Goal: Obtain resource: Download file/media

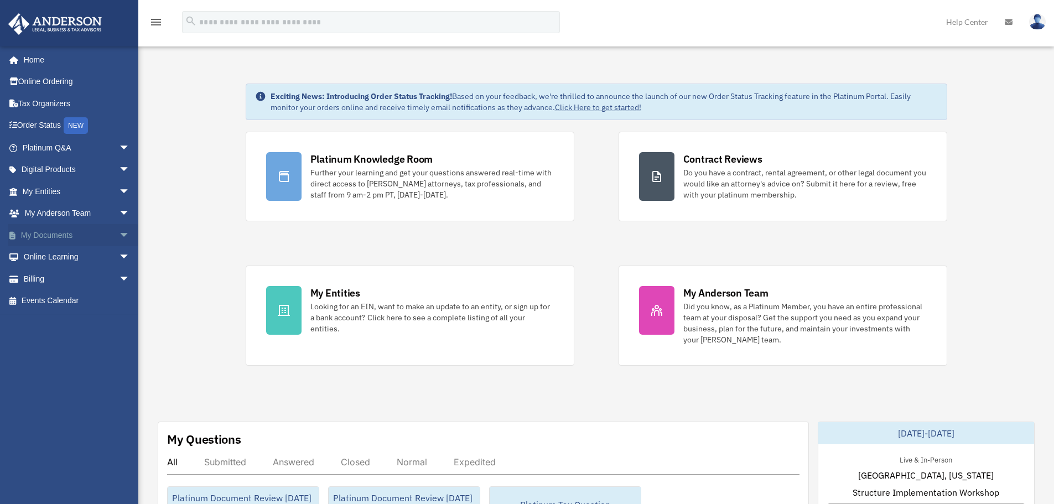
click at [69, 235] on link "My Documents arrow_drop_down" at bounding box center [77, 235] width 139 height 22
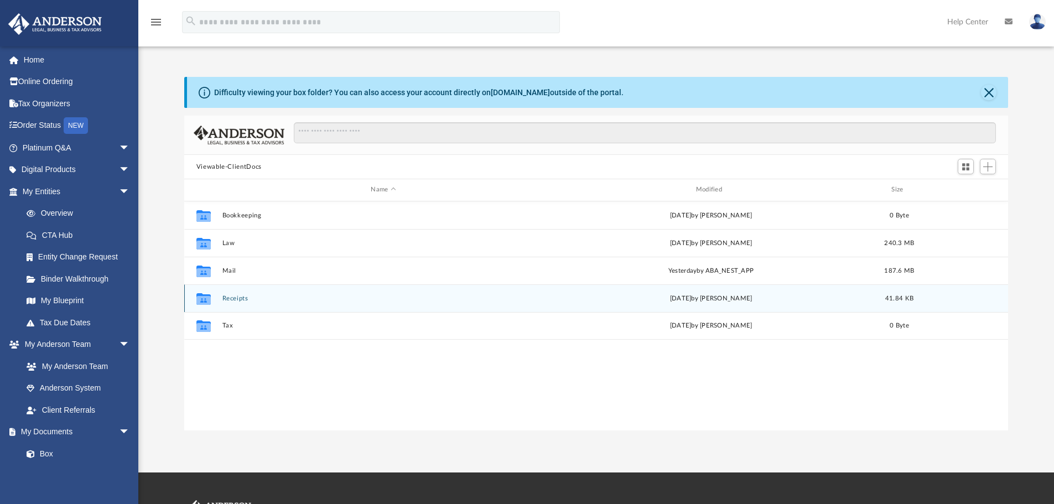
scroll to position [243, 815]
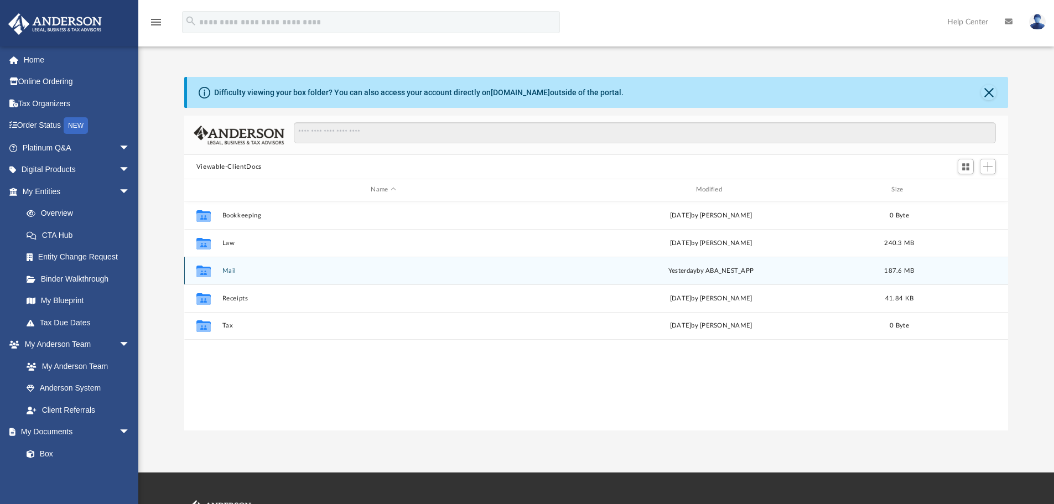
click at [235, 271] on button "Mail" at bounding box center [383, 270] width 322 height 7
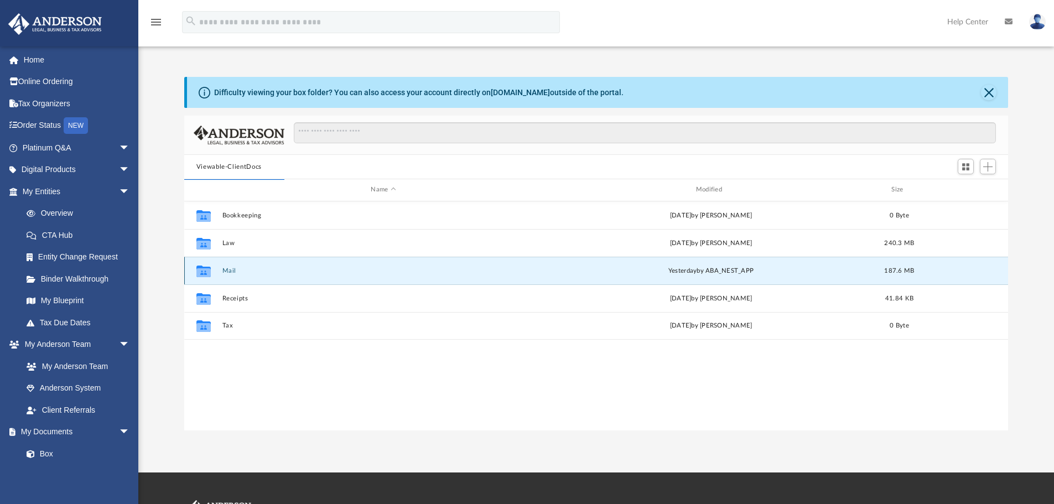
click at [235, 271] on button "Mail" at bounding box center [383, 270] width 322 height 7
click at [699, 267] on div "yesterday by ABA_NEST_APP" at bounding box center [710, 271] width 322 height 10
click at [253, 270] on button "Mail" at bounding box center [383, 270] width 322 height 7
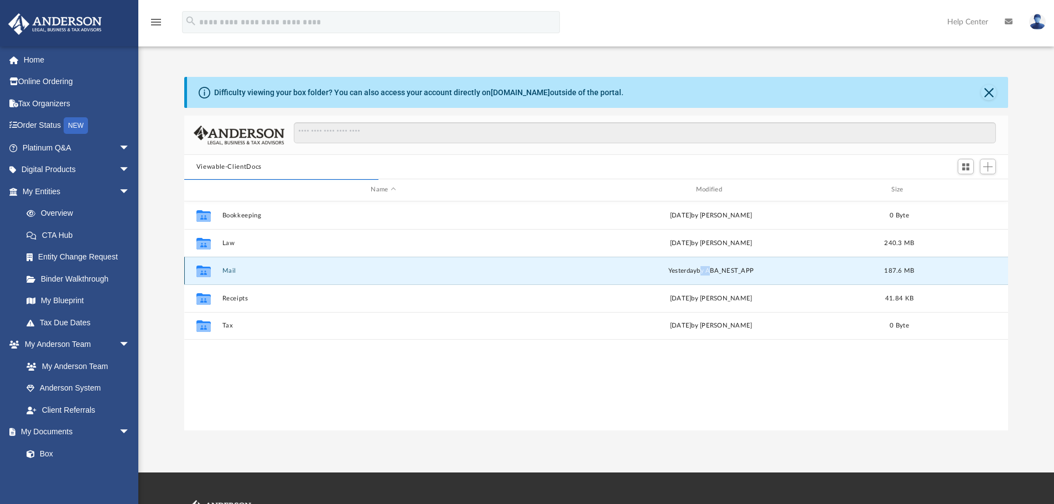
click at [253, 270] on button "Mail" at bounding box center [383, 270] width 322 height 7
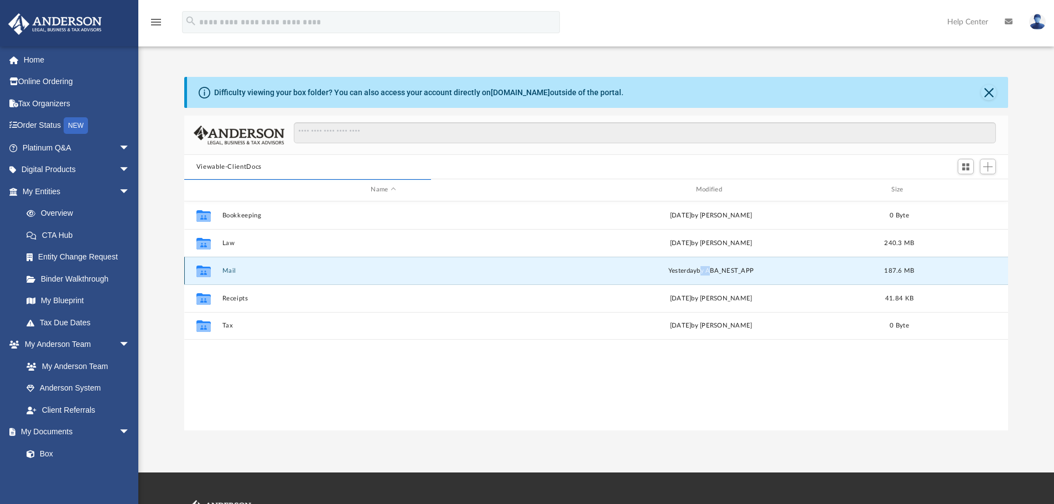
click at [253, 270] on button "Mail" at bounding box center [383, 270] width 322 height 7
click at [244, 272] on button "Mail" at bounding box center [383, 270] width 322 height 7
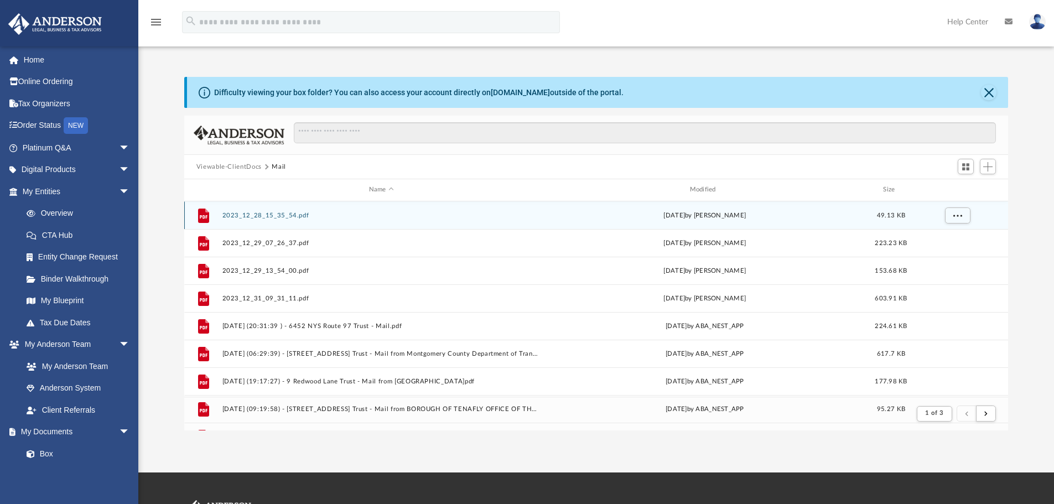
scroll to position [209, 815]
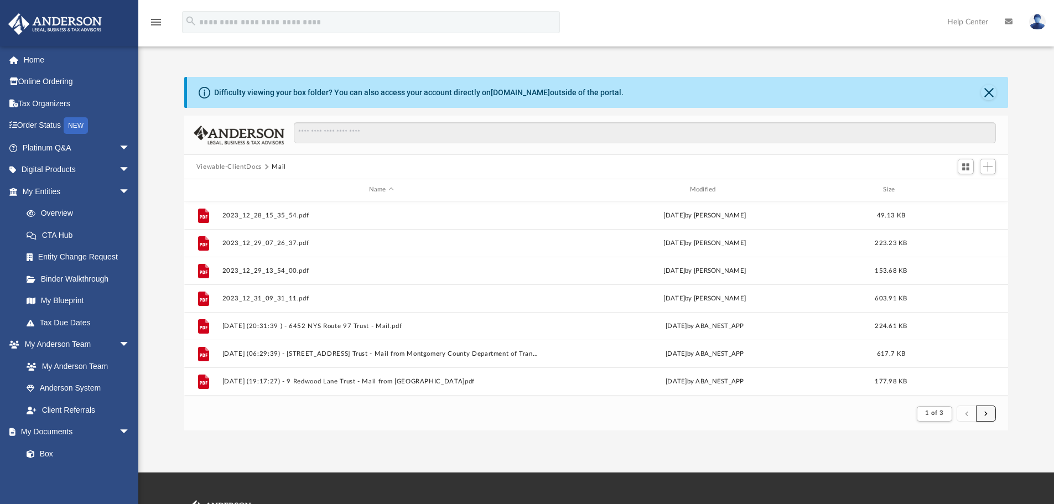
click at [987, 415] on span "submit" at bounding box center [985, 413] width 3 height 6
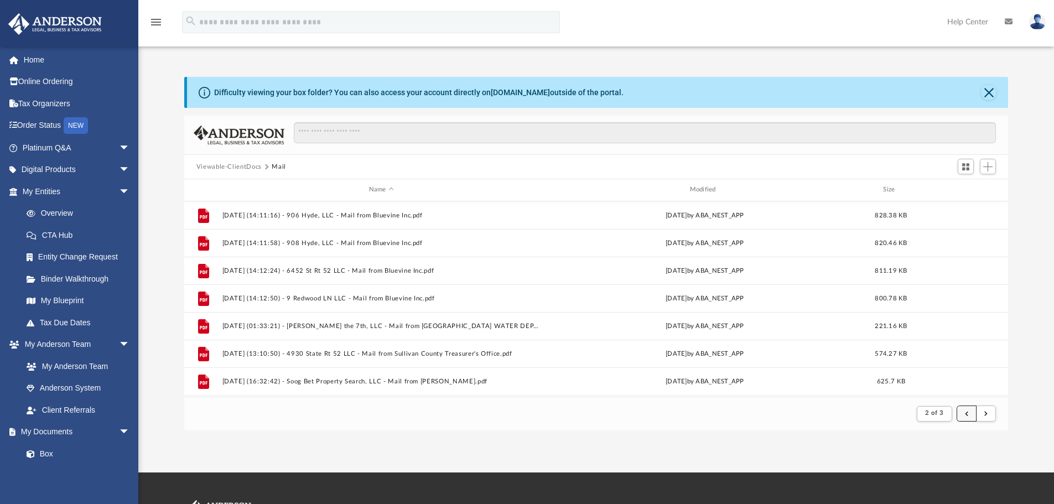
click at [967, 417] on button "submit" at bounding box center [966, 413] width 20 height 16
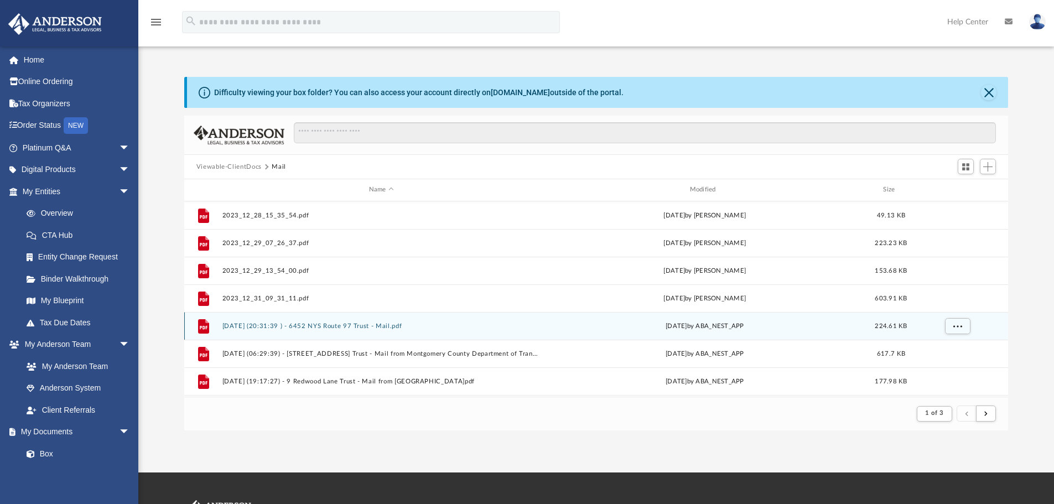
click at [469, 326] on button "2024.06.05 (20:31:39 ) - 6452 NYS Route 97 Trust - Mail.pdf" at bounding box center [381, 325] width 319 height 7
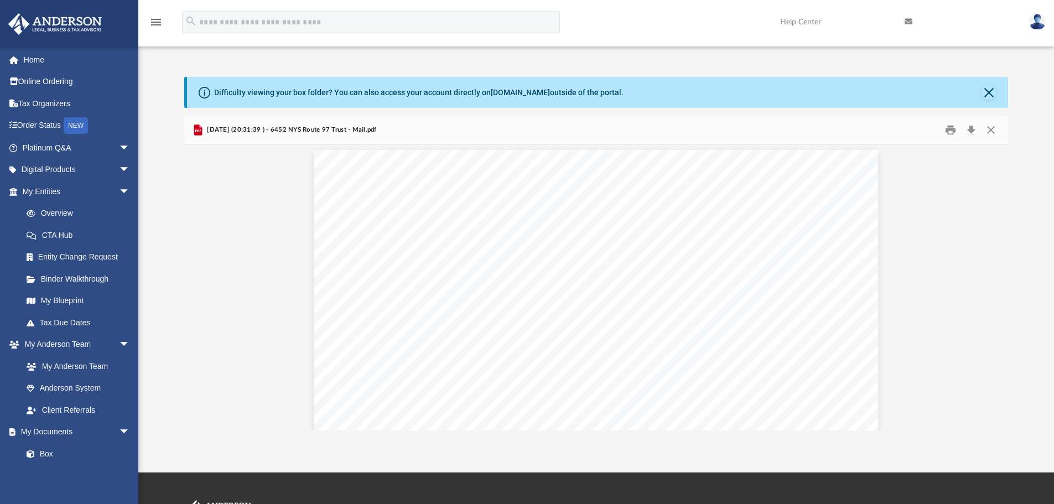
scroll to position [0, 0]
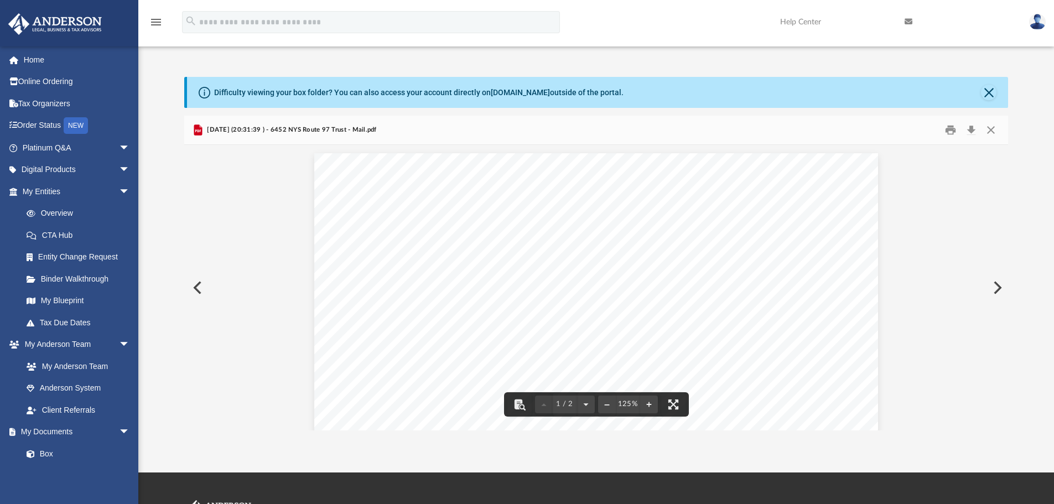
click at [200, 288] on button "Preview" at bounding box center [196, 287] width 24 height 31
click at [194, 290] on button "Preview" at bounding box center [196, 287] width 24 height 31
click at [199, 286] on button "Preview" at bounding box center [196, 287] width 24 height 31
click at [998, 286] on button "Preview" at bounding box center [996, 287] width 24 height 31
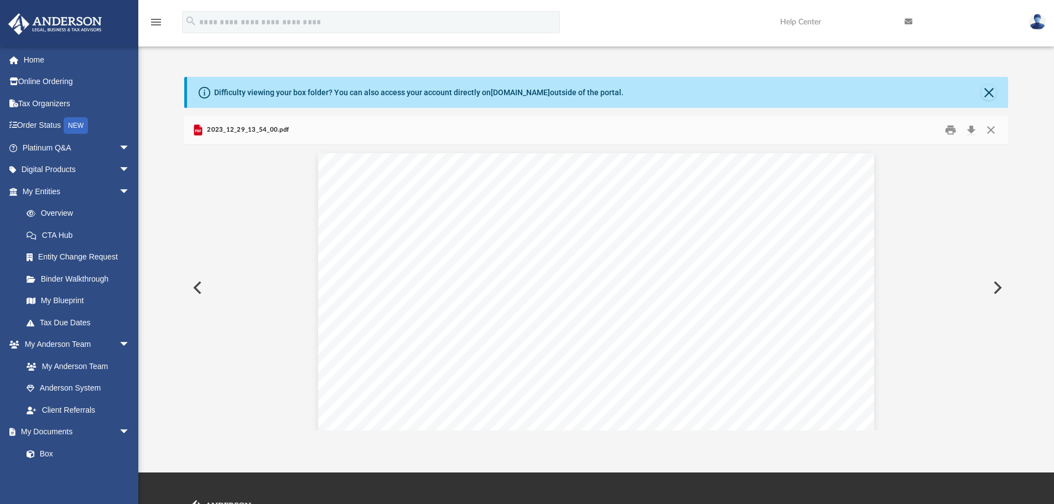
click at [998, 286] on button "Preview" at bounding box center [996, 287] width 24 height 31
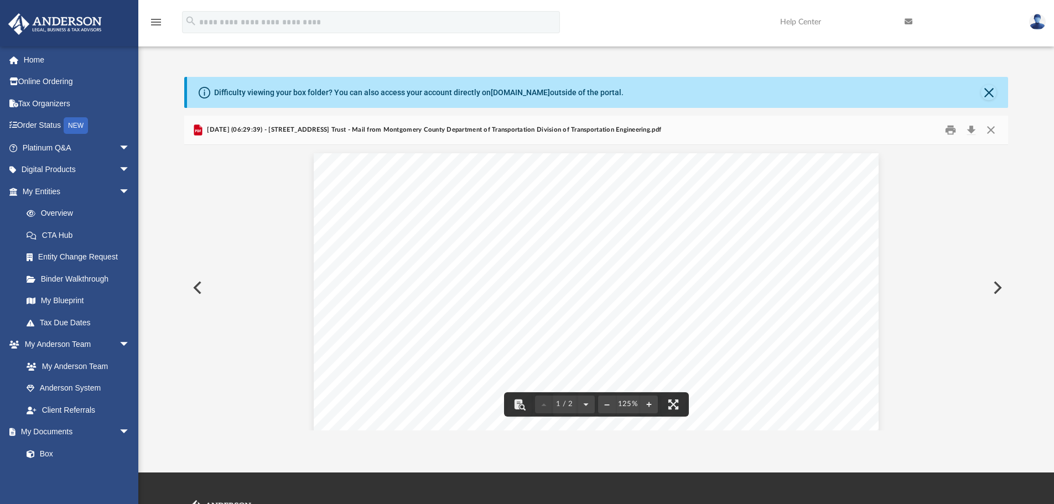
click at [995, 290] on button "Preview" at bounding box center [996, 287] width 24 height 31
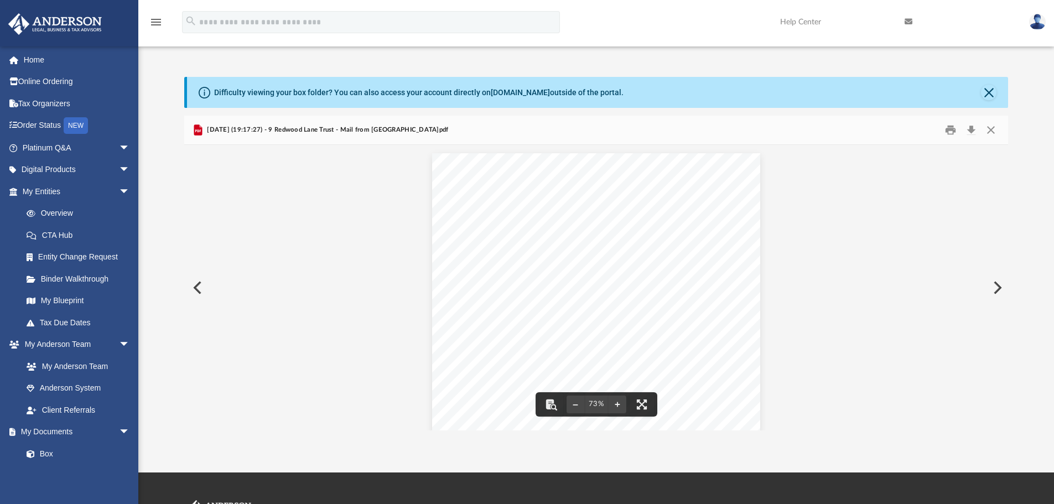
click at [998, 285] on button "Preview" at bounding box center [996, 287] width 24 height 31
click at [994, 289] on button "Preview" at bounding box center [996, 287] width 24 height 31
